Goal: Task Accomplishment & Management: Complete application form

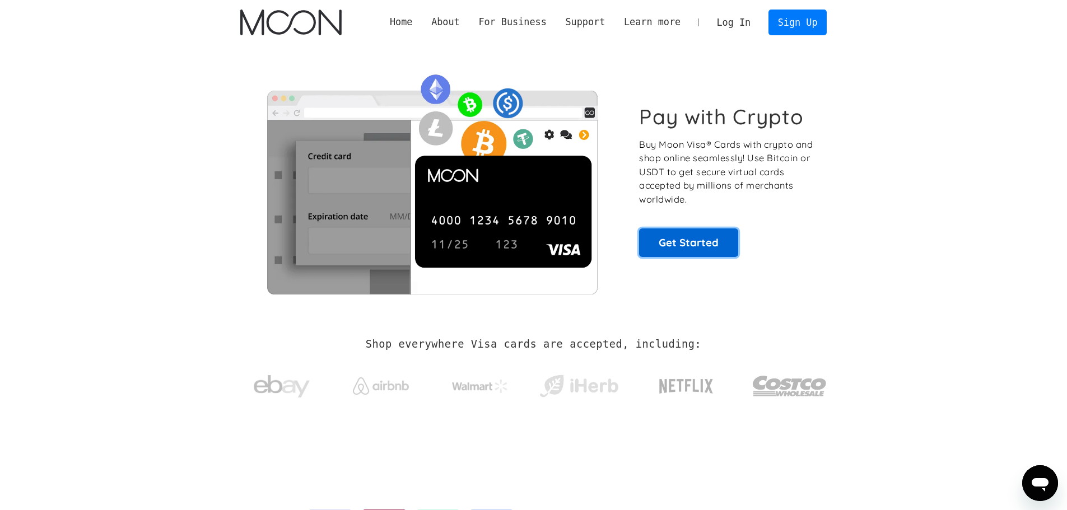
click at [687, 240] on link "Get Started" at bounding box center [688, 243] width 99 height 28
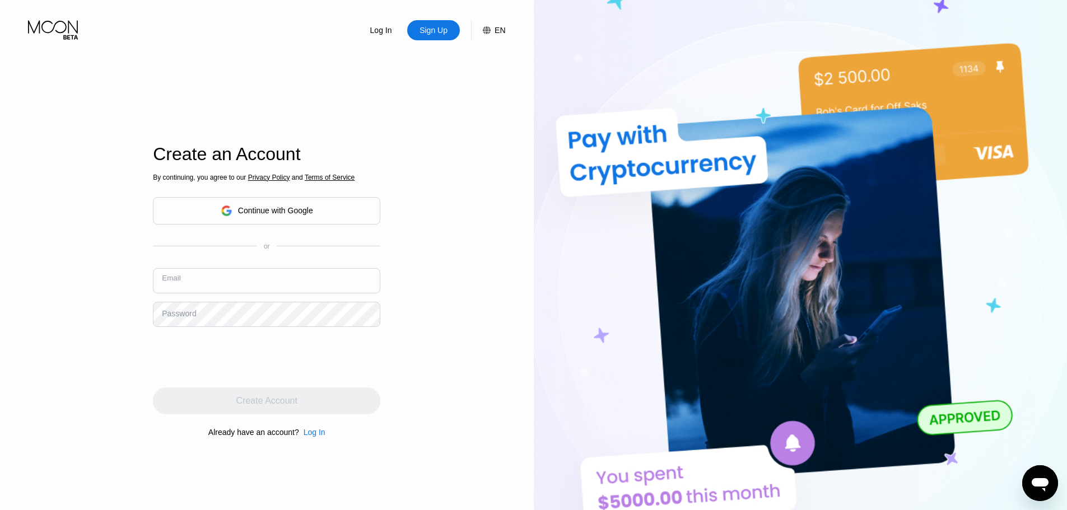
click at [292, 284] on input "text" at bounding box center [266, 280] width 227 height 25
type input "[EMAIL_ADDRESS][DOMAIN_NAME]"
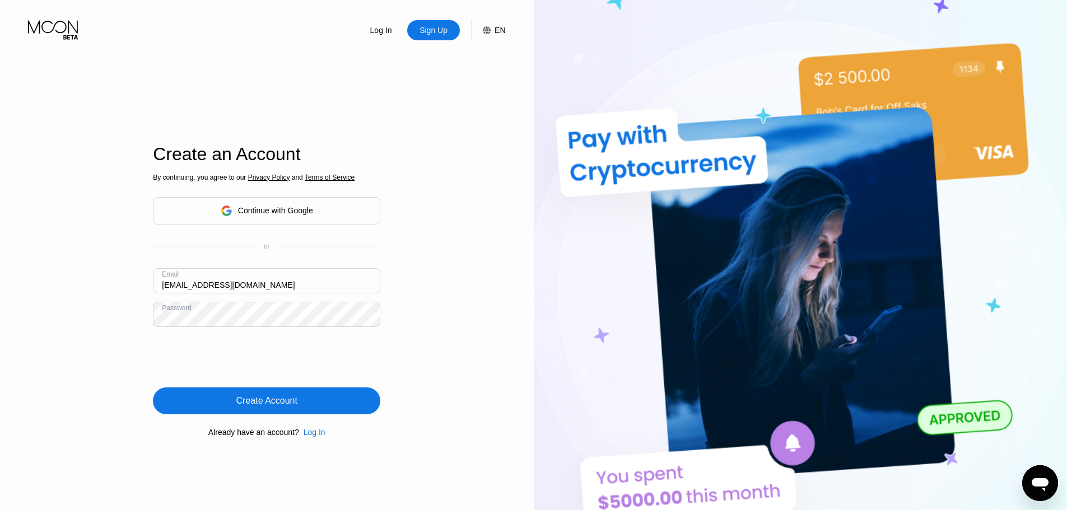
click at [270, 412] on div "Create Account" at bounding box center [266, 401] width 227 height 27
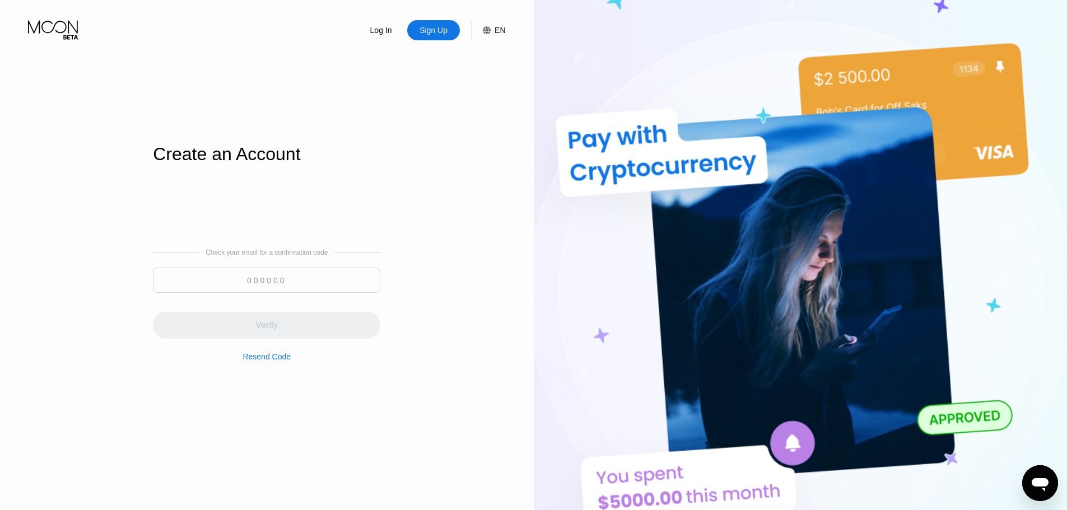
click at [261, 281] on input at bounding box center [266, 280] width 227 height 25
paste input "354374"
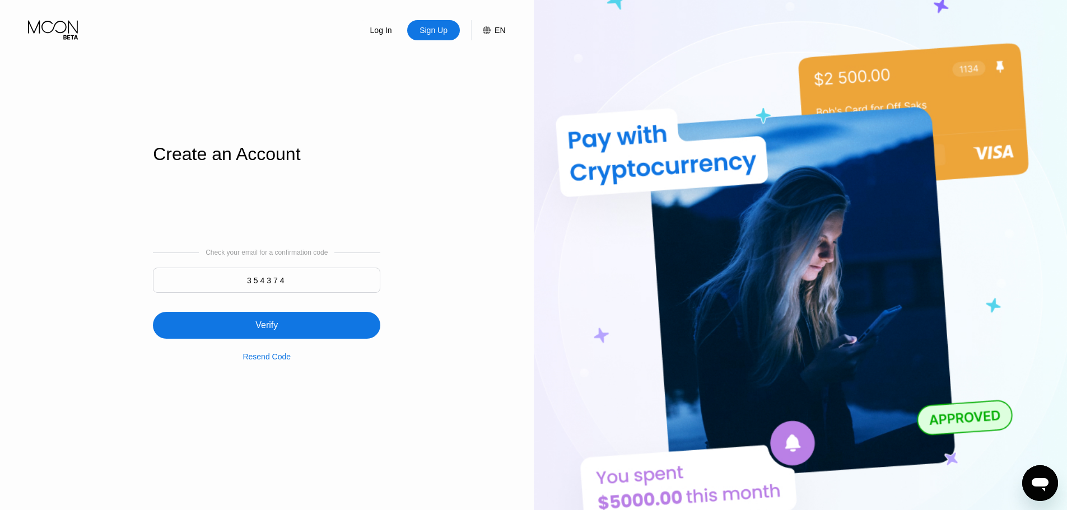
type input "354374"
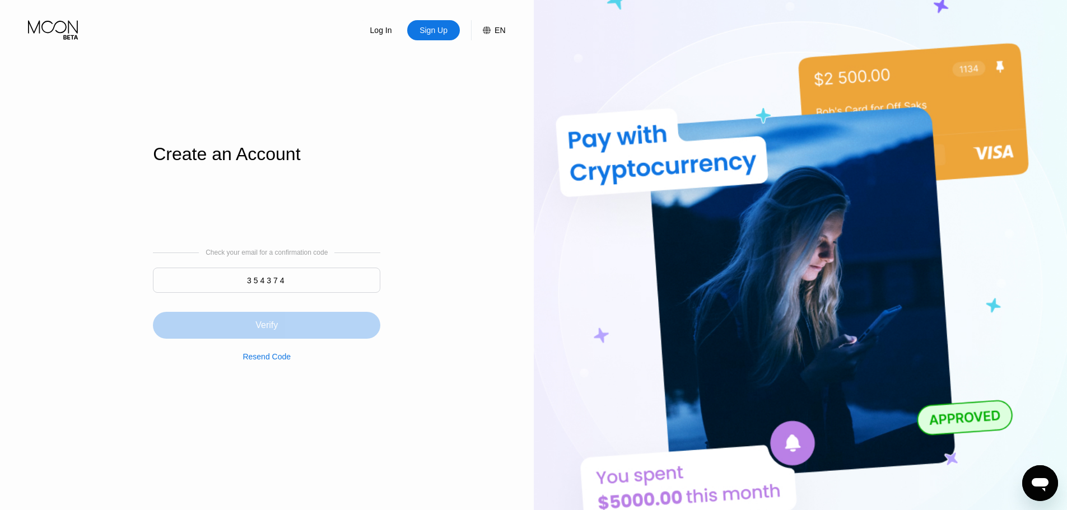
click at [326, 310] on div "Verify" at bounding box center [266, 319] width 227 height 40
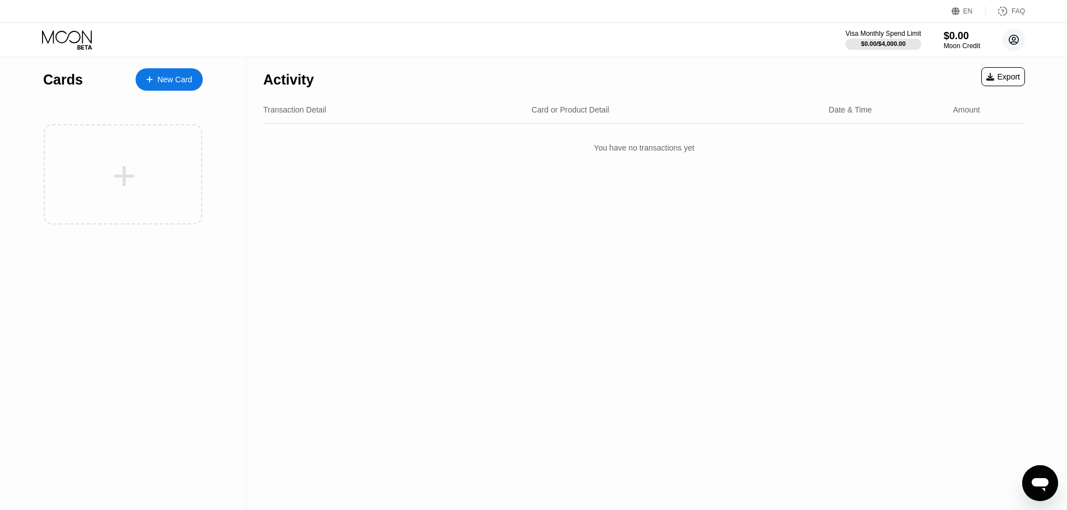
click at [1017, 39] on circle at bounding box center [1014, 40] width 22 height 22
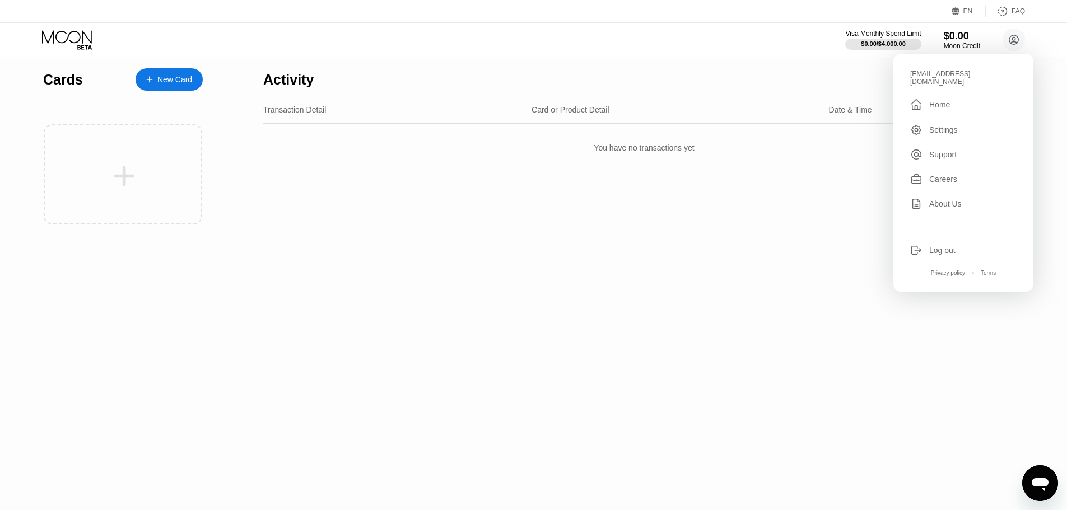
click at [156, 81] on div at bounding box center [155, 80] width 4 height 10
